Goal: Task Accomplishment & Management: Use online tool/utility

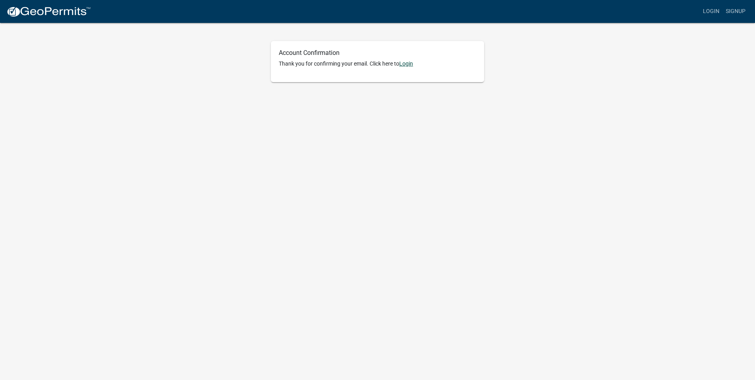
click at [413, 64] on link "Login" at bounding box center [406, 63] width 14 height 6
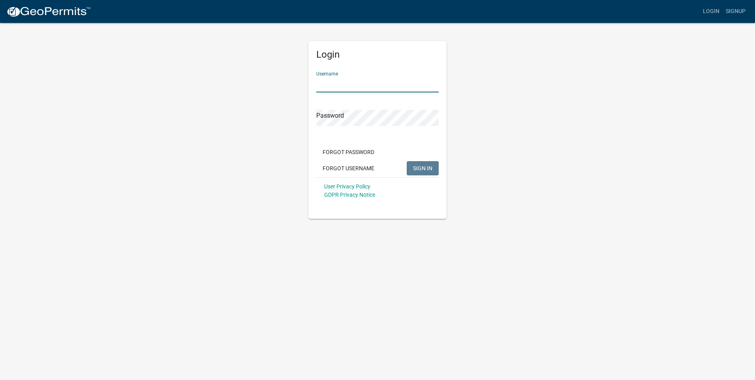
click at [406, 81] on input "Username" at bounding box center [377, 84] width 122 height 16
type input "l"
type input "cbarkela"
click at [432, 165] on span "SIGN IN" at bounding box center [422, 168] width 19 height 6
